Goal: Transaction & Acquisition: Obtain resource

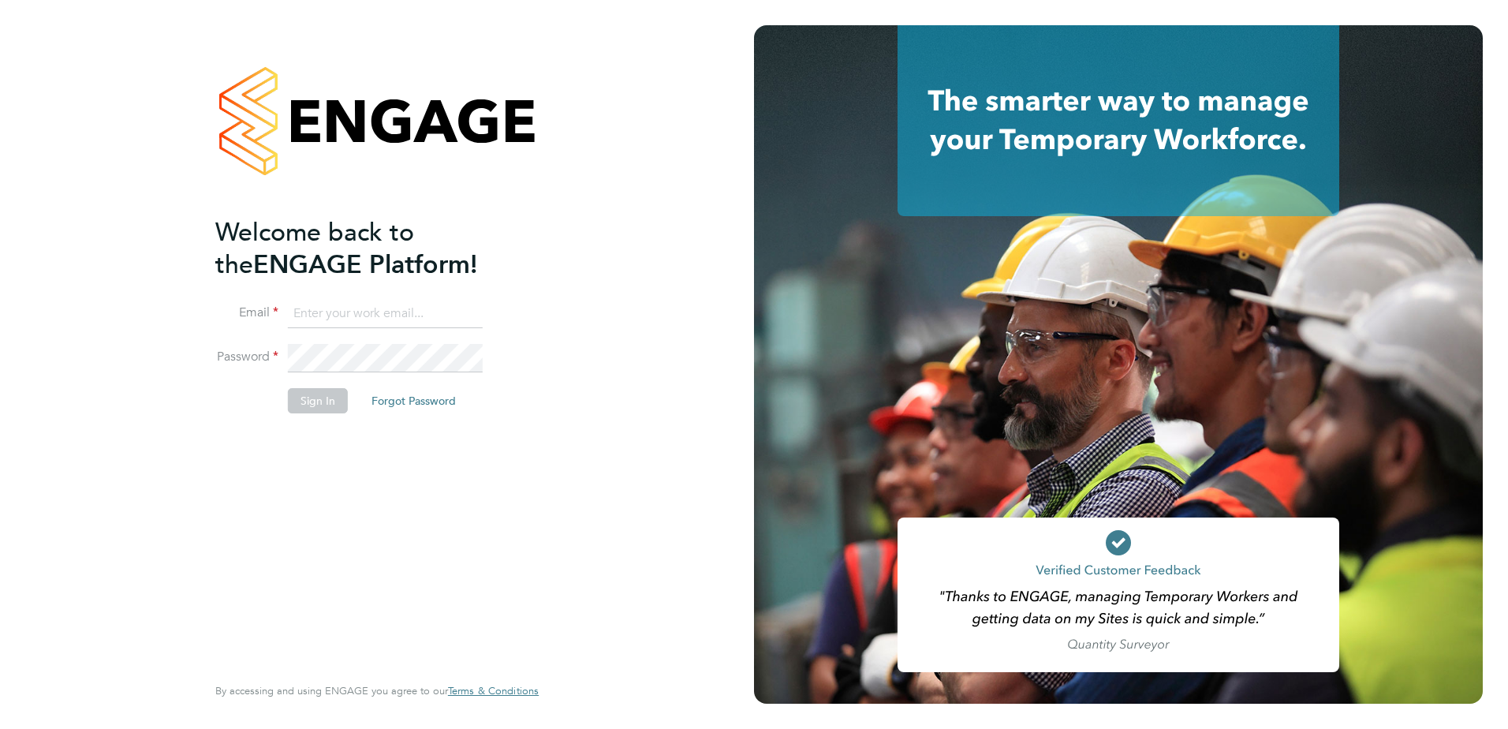
type input "adam.rodway@vistry.co.uk"
click at [328, 407] on button "Sign In" at bounding box center [318, 400] width 60 height 25
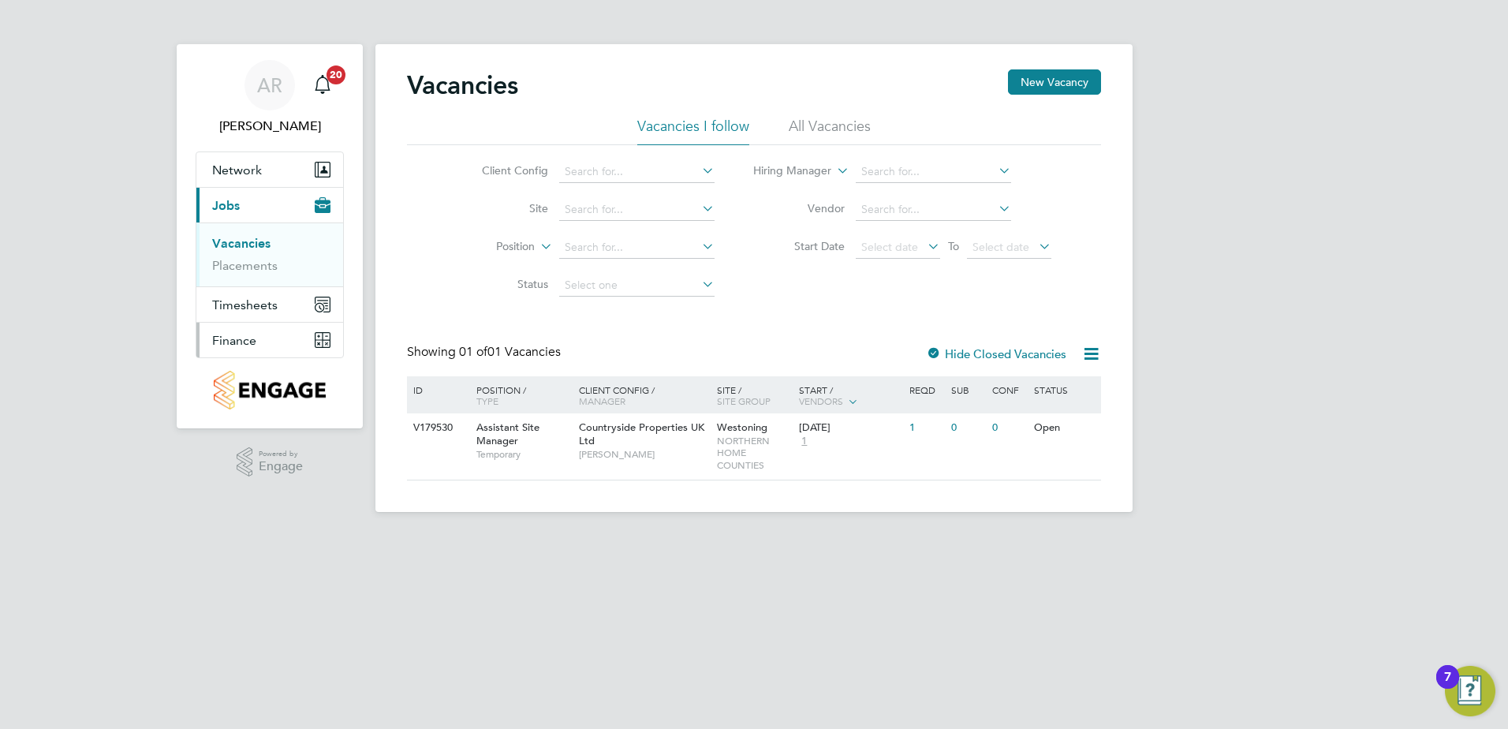
click at [276, 337] on button "Finance" at bounding box center [269, 339] width 147 height 35
click at [263, 317] on link "Invoices & Credit Notes" at bounding box center [261, 322] width 99 height 31
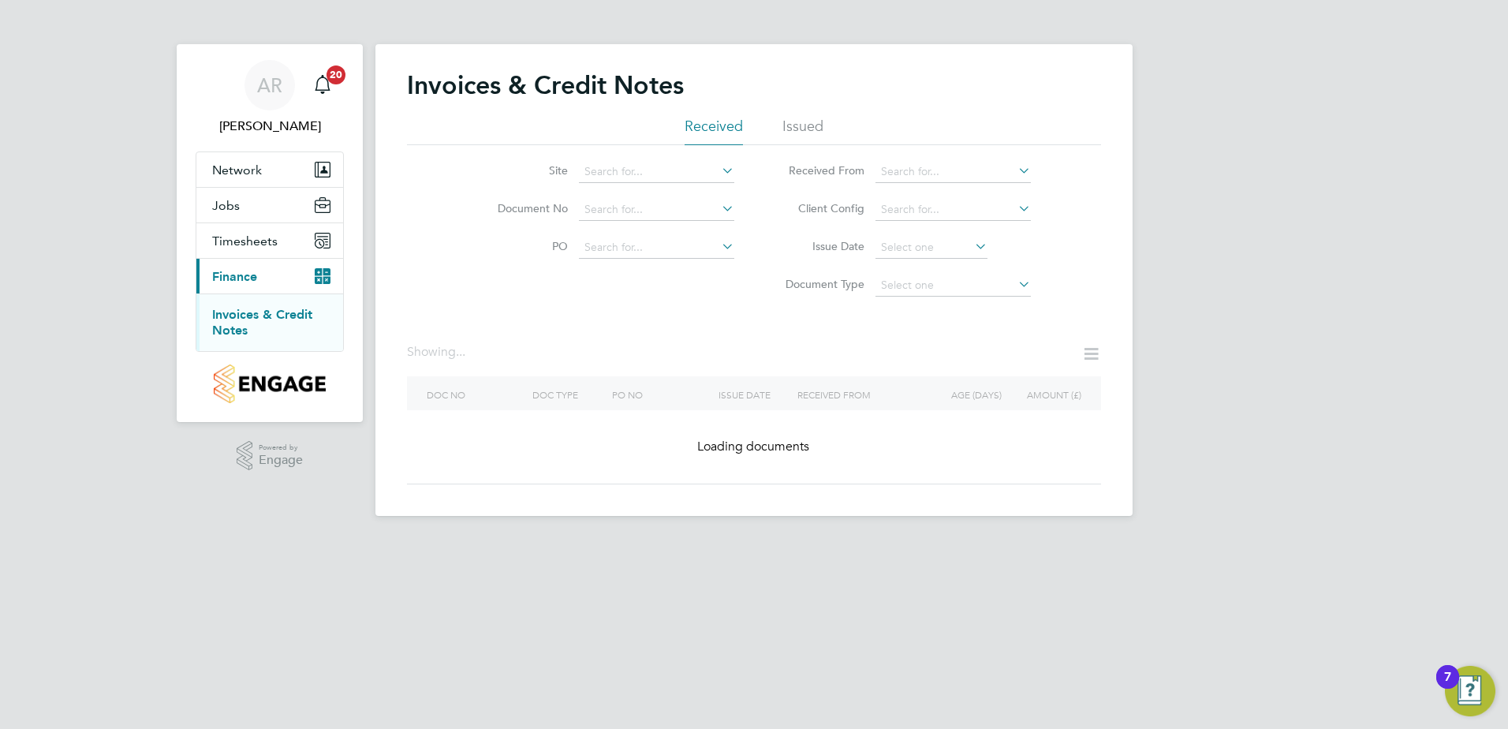
click at [773, 140] on ul "Received Issued" at bounding box center [754, 131] width 694 height 28
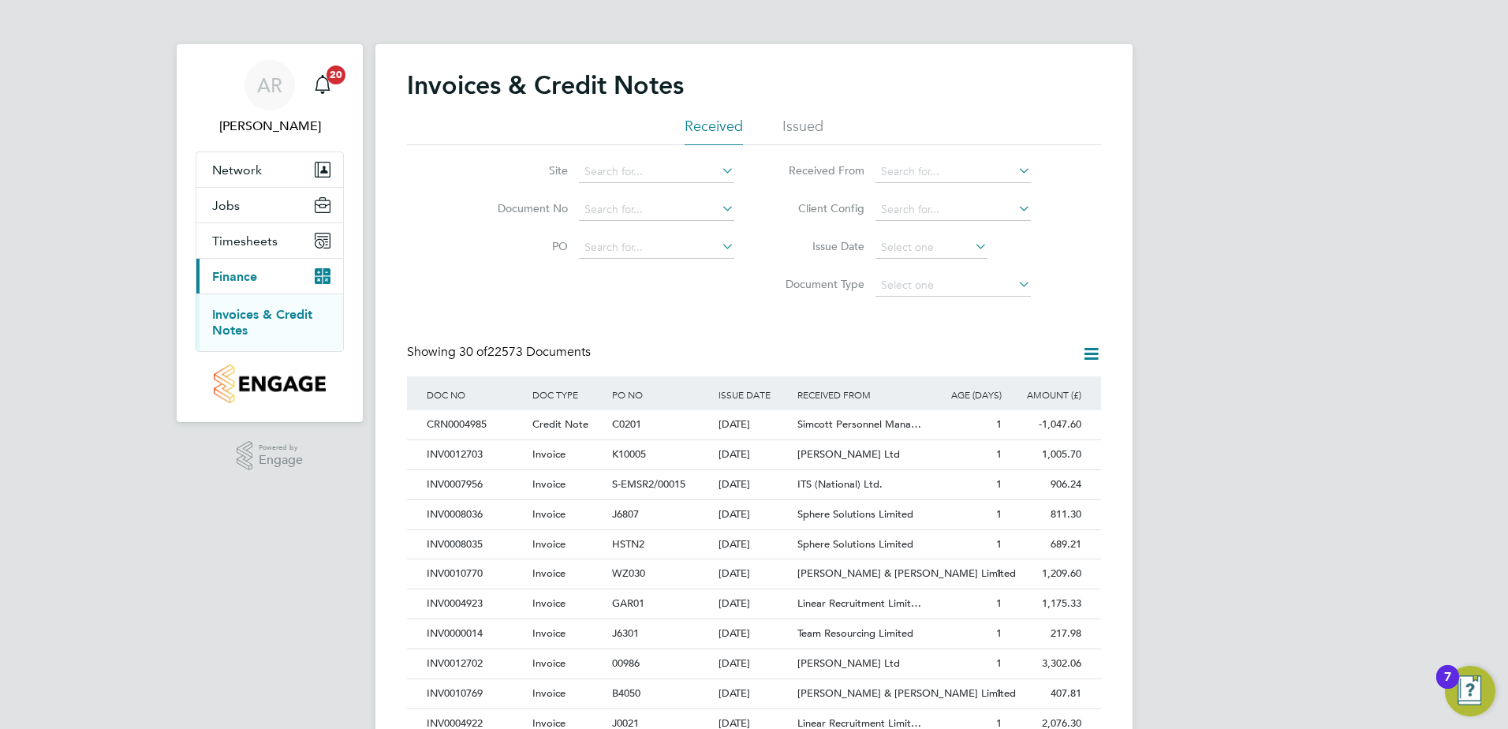
click at [793, 128] on li "Issued" at bounding box center [802, 131] width 41 height 28
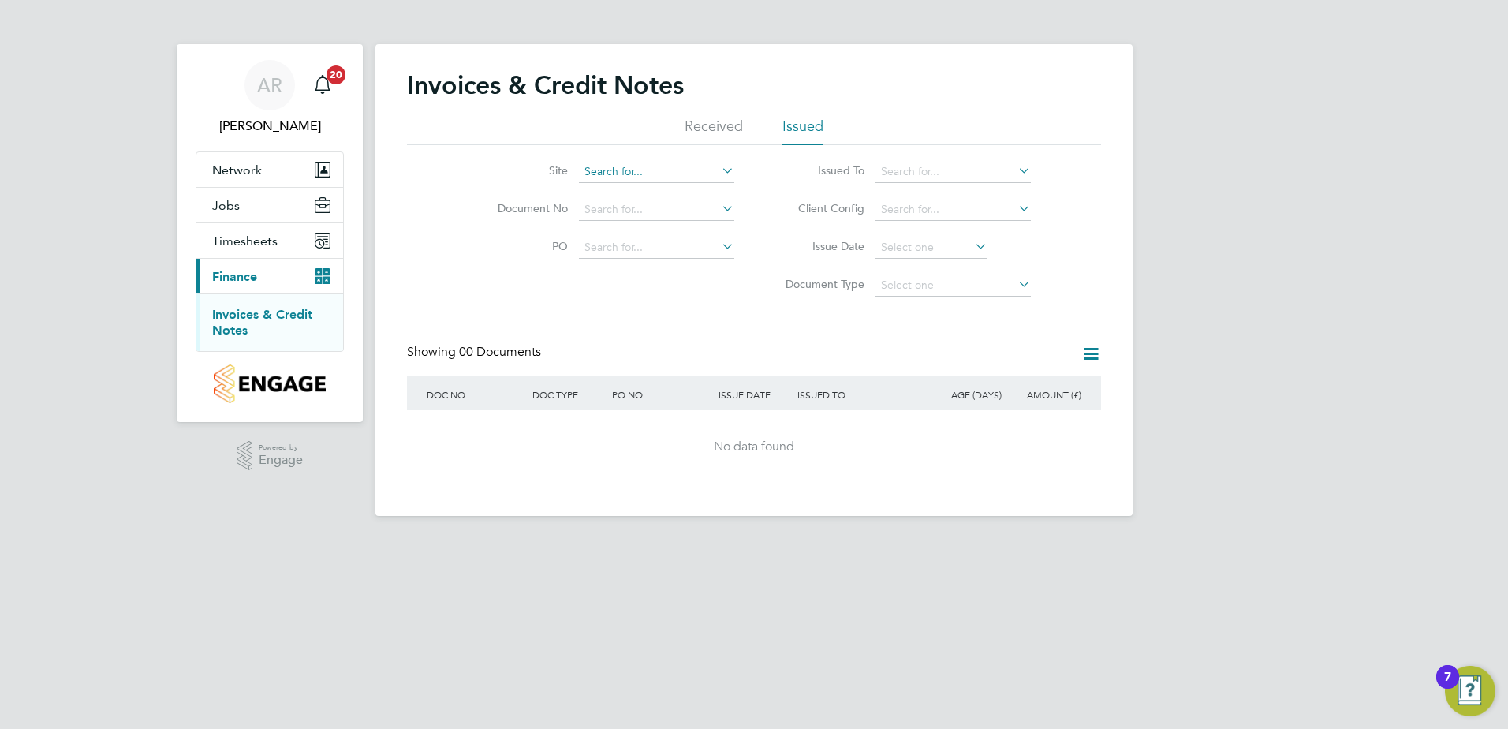
click at [636, 173] on input at bounding box center [656, 172] width 155 height 22
click at [772, 115] on div "Invoices & Credit Notes" at bounding box center [754, 92] width 694 height 47
click at [738, 127] on li "Received" at bounding box center [713, 131] width 58 height 28
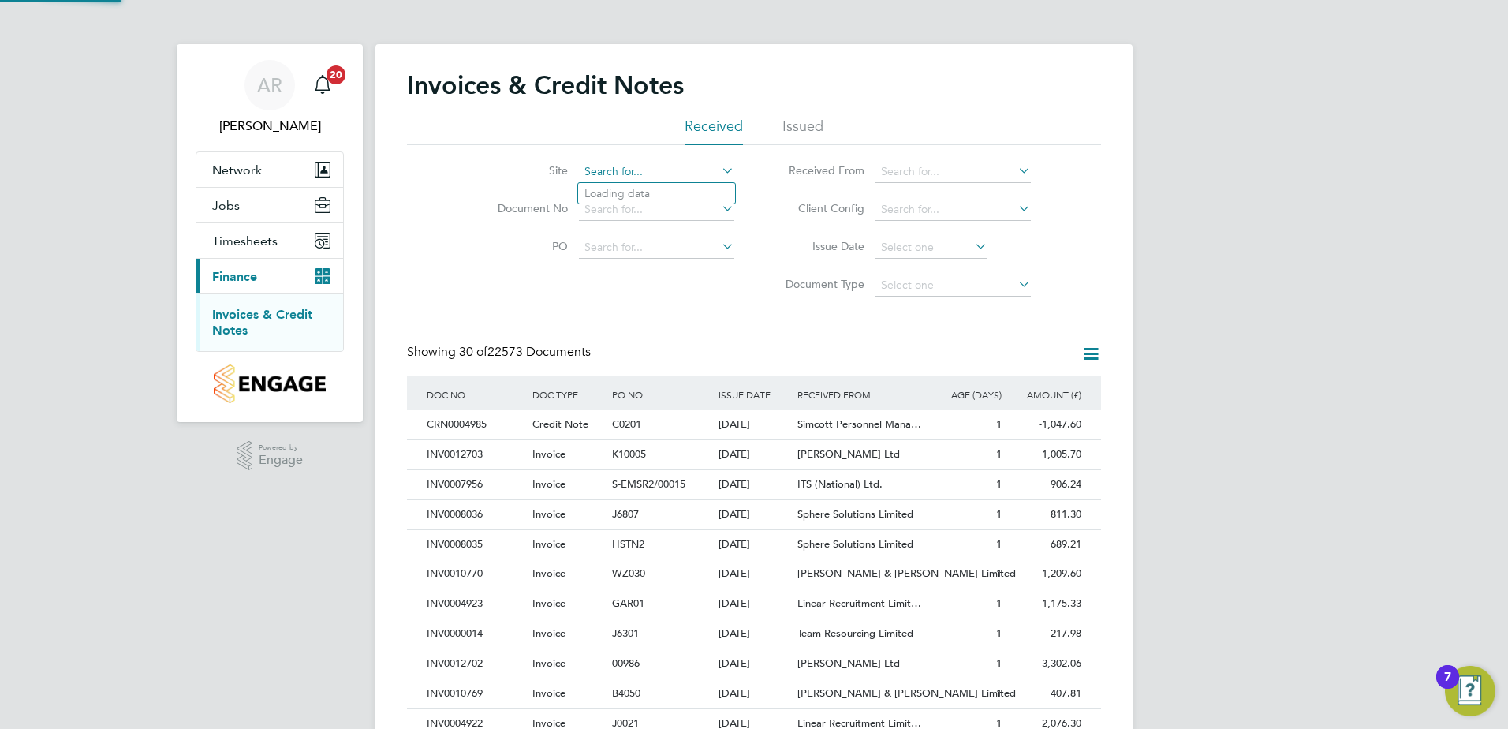
click at [624, 181] on div "Invoices & Credit Notes Received Issued Site Document No PO Status Paid Date Is…" at bounding box center [753, 714] width 757 height 1340
click at [628, 194] on b "Cambourne" at bounding box center [614, 193] width 61 height 13
type input "[GEOGRAPHIC_DATA]"
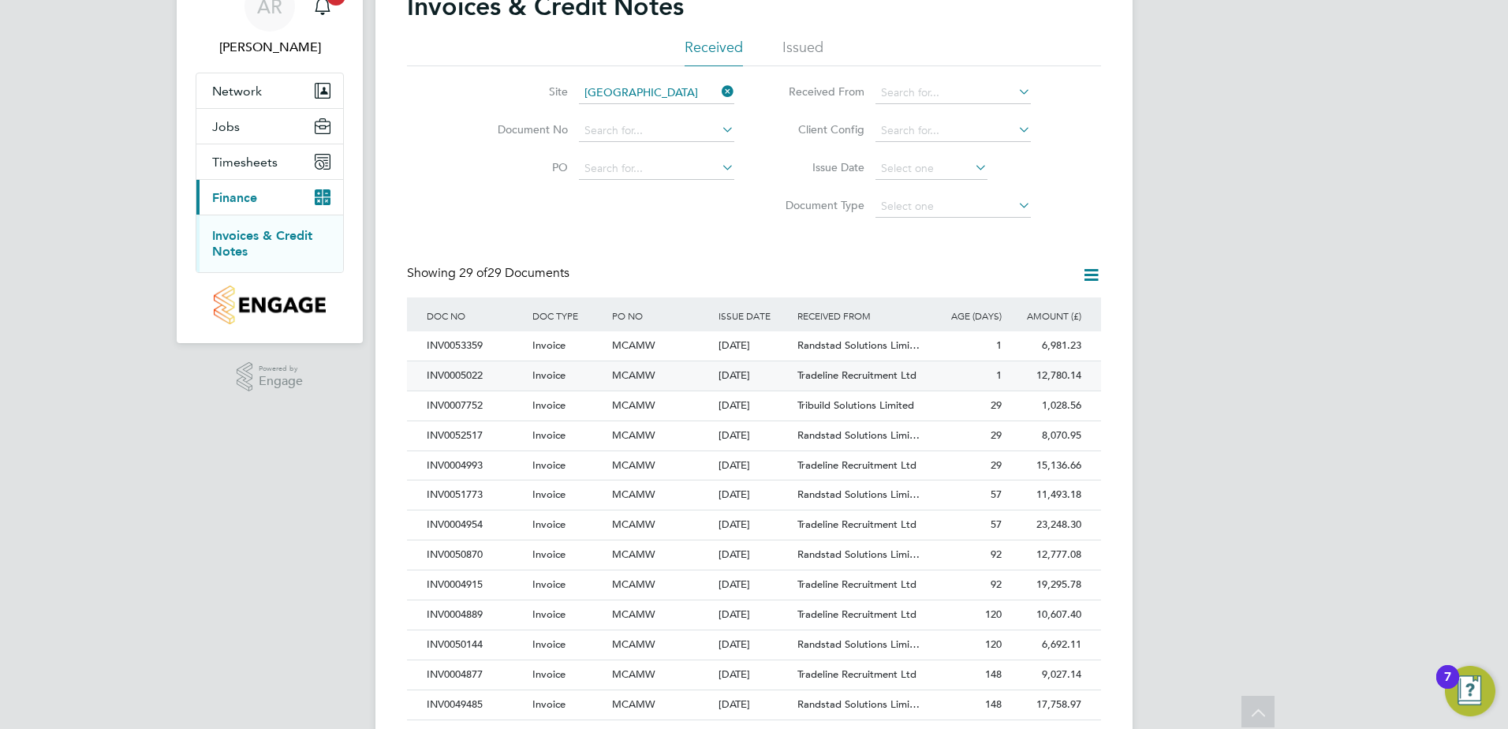
click at [975, 367] on div "1" at bounding box center [966, 375] width 80 height 29
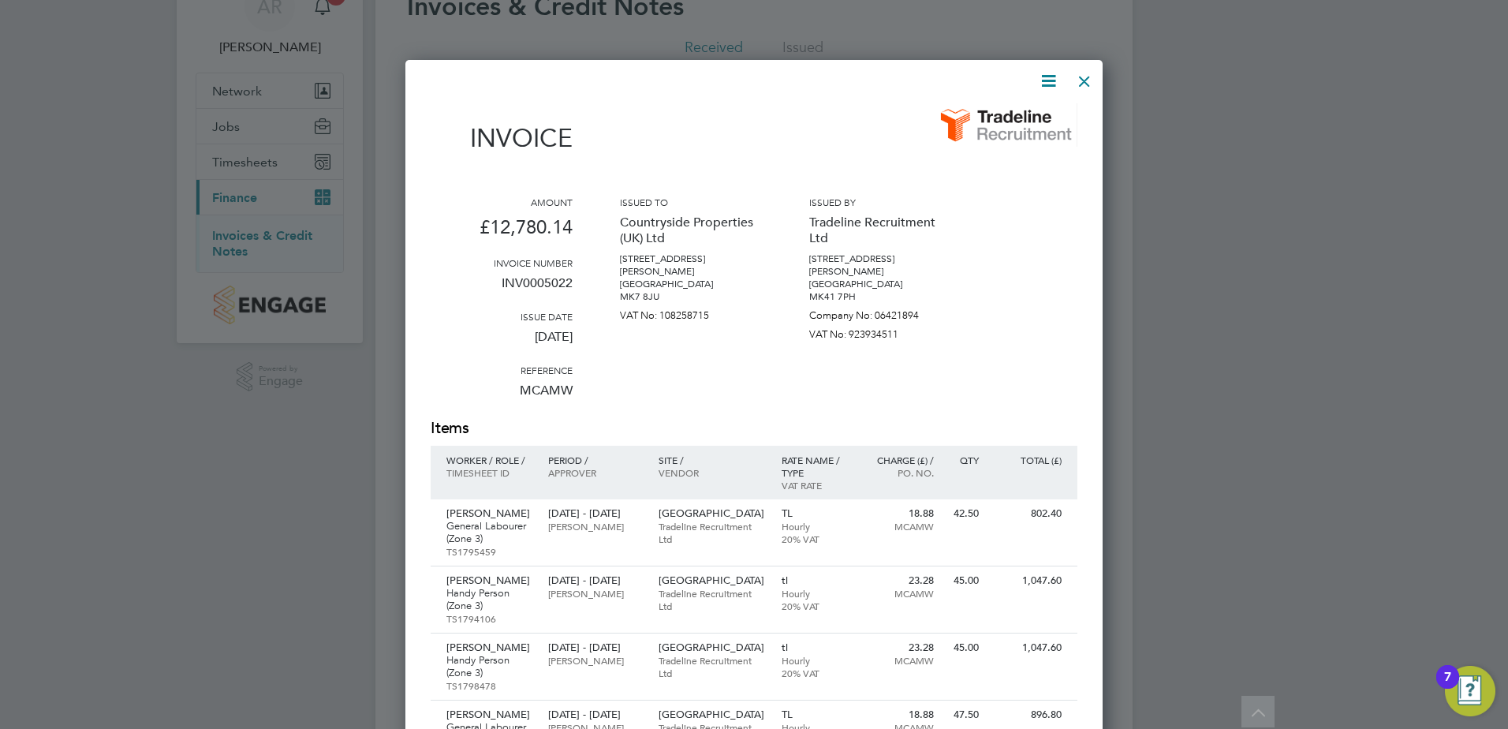
click at [1038, 78] on icon at bounding box center [1048, 81] width 20 height 20
click at [1012, 111] on li "Download Invoice" at bounding box center [1000, 118] width 109 height 22
click at [1046, 88] on icon at bounding box center [1048, 81] width 20 height 20
click at [1124, 118] on div at bounding box center [754, 364] width 1508 height 729
click at [1094, 80] on div at bounding box center [1084, 77] width 28 height 28
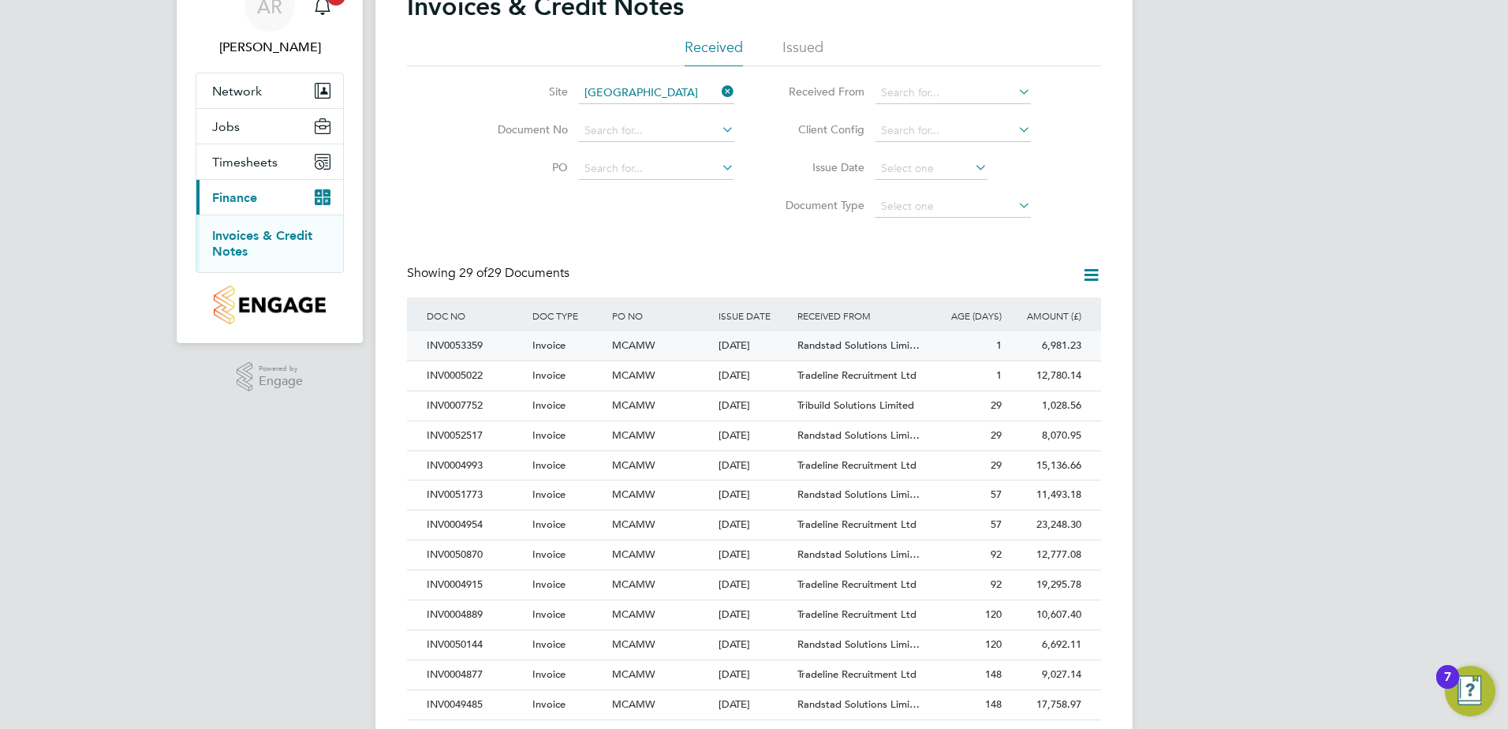
click at [670, 350] on div "MCAMW" at bounding box center [661, 345] width 106 height 29
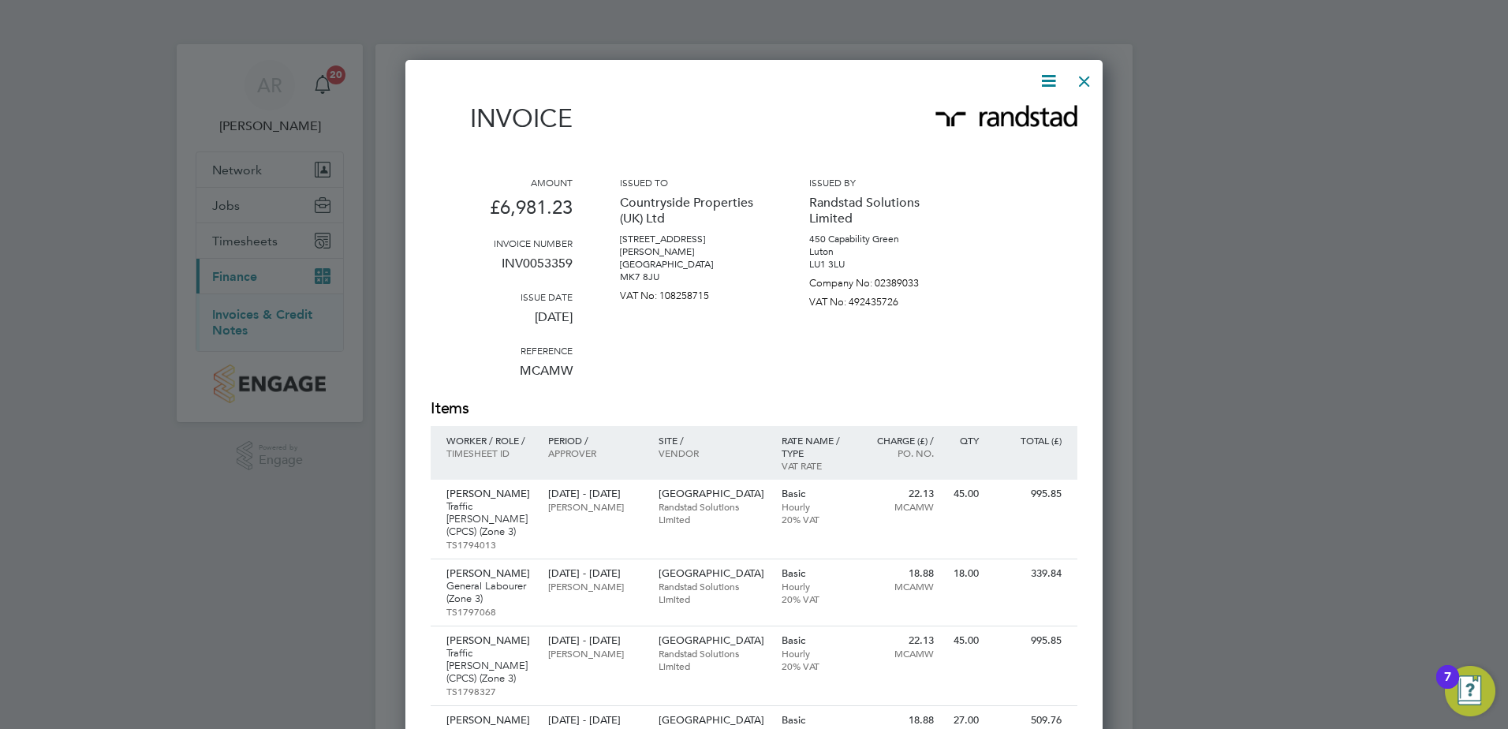
click at [1042, 72] on icon at bounding box center [1048, 81] width 20 height 20
click at [1031, 110] on li "Download Invoice" at bounding box center [1000, 118] width 109 height 22
